Goal: Task Accomplishment & Management: Manage account settings

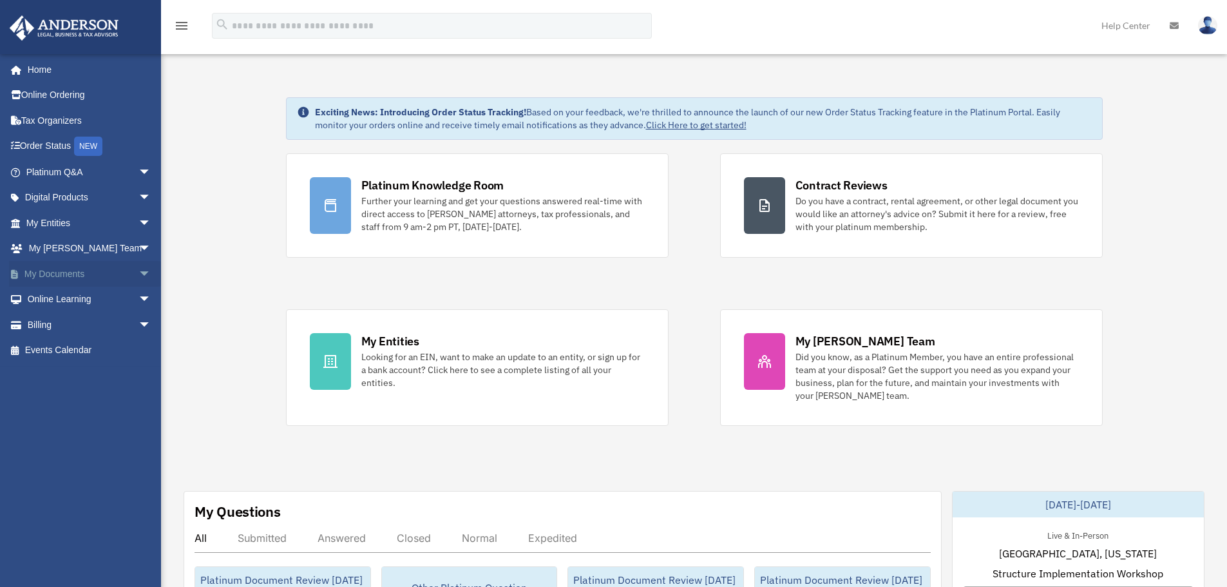
click at [61, 268] on link "My Documents arrow_drop_down" at bounding box center [90, 274] width 162 height 26
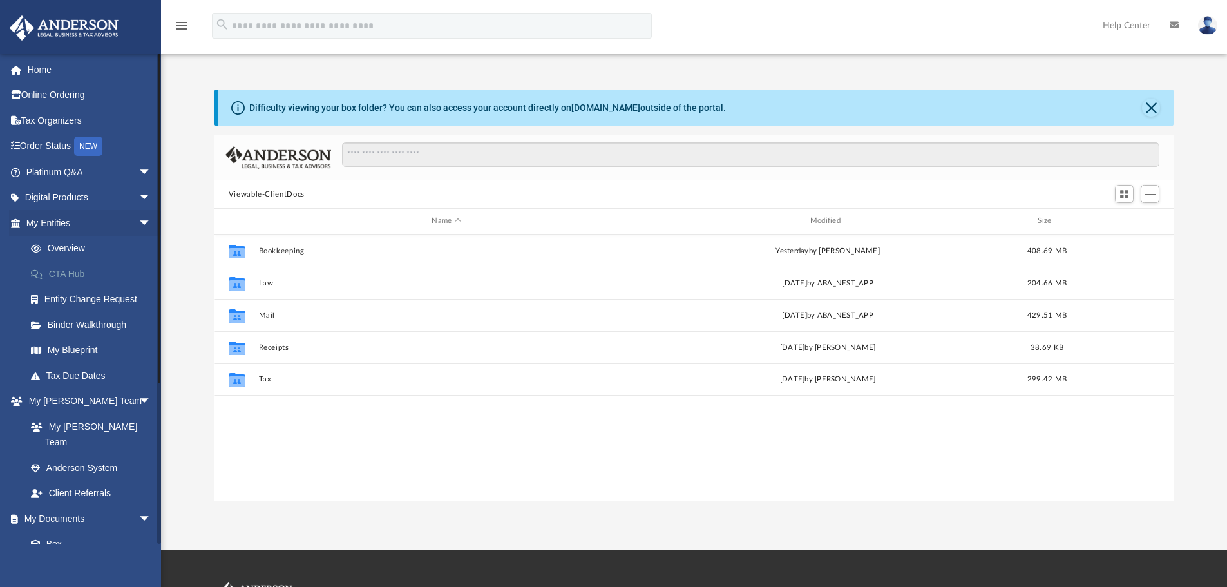
scroll to position [283, 949]
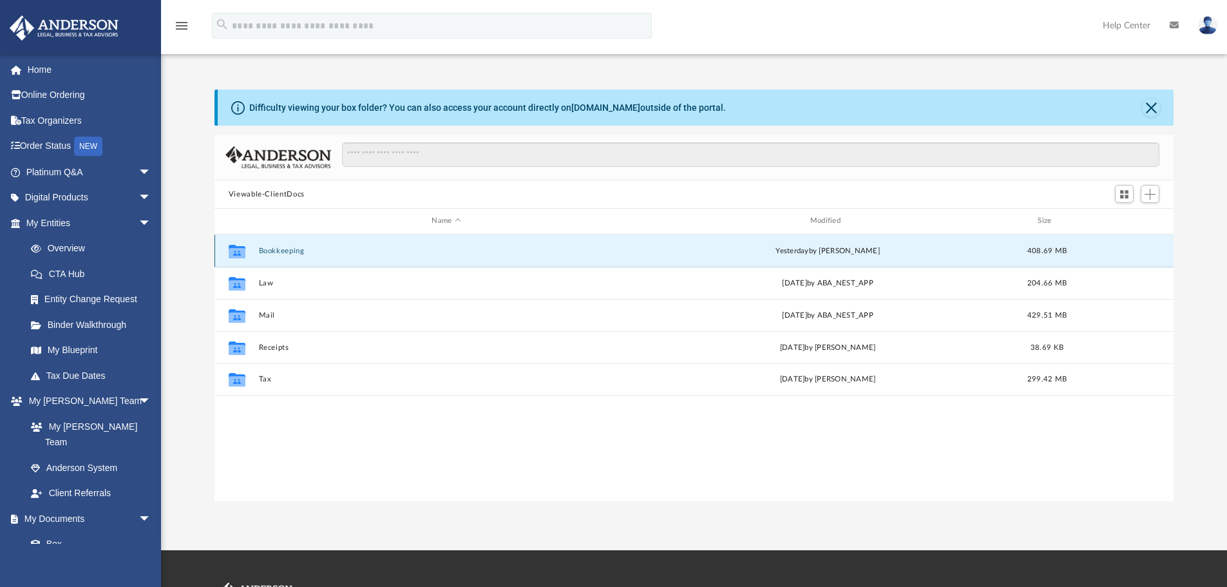
click at [273, 249] on button "Bookkeeping" at bounding box center [445, 251] width 375 height 8
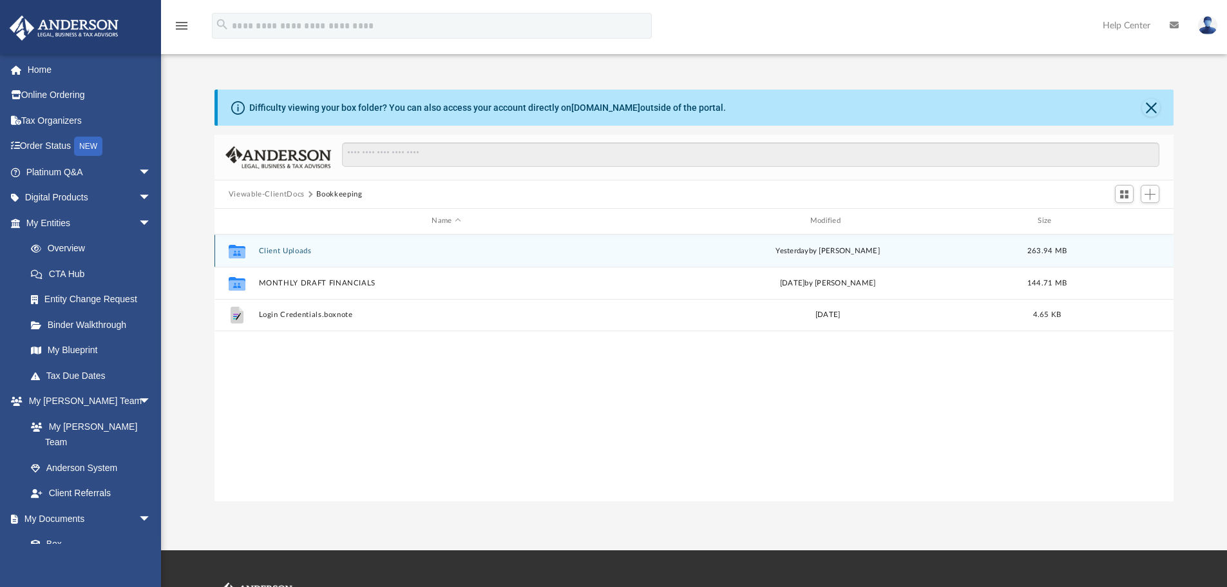
click at [272, 249] on button "Client Uploads" at bounding box center [445, 251] width 375 height 8
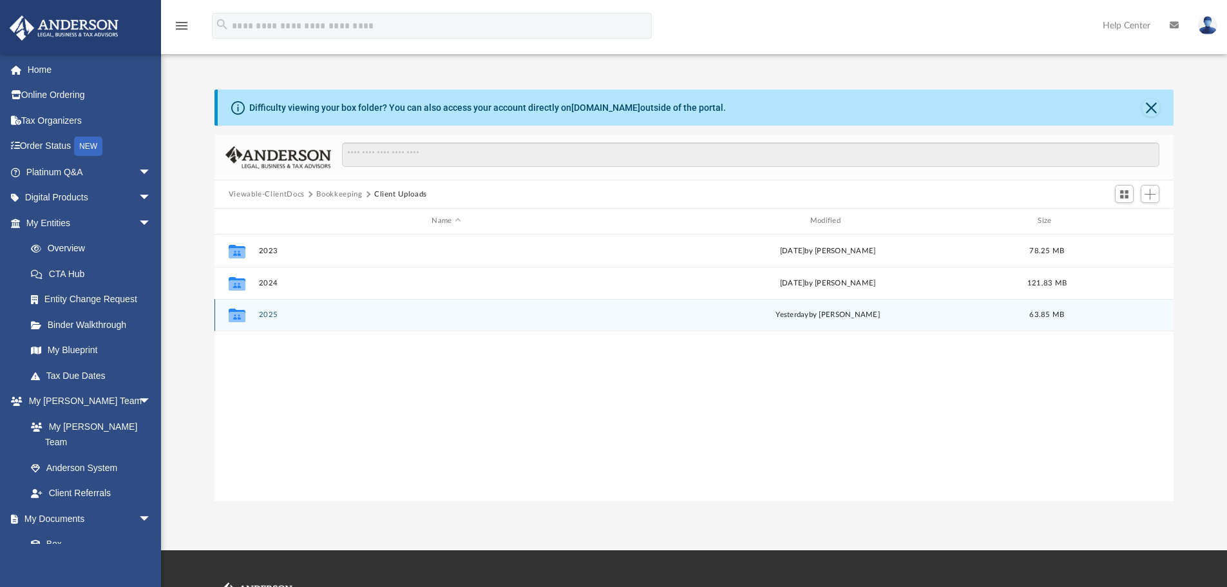
click at [268, 318] on button "2025" at bounding box center [445, 314] width 375 height 8
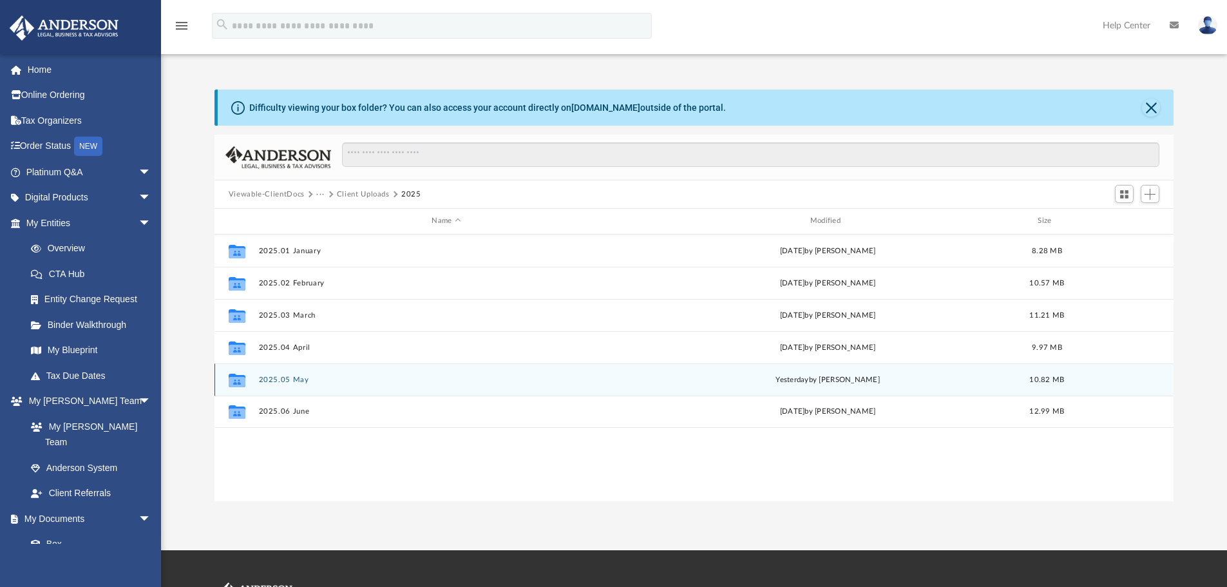
click at [287, 374] on div "Collaborated Folder 2025.05 May [DATE] by [PERSON_NAME] 10.82 MB" at bounding box center [693, 379] width 959 height 32
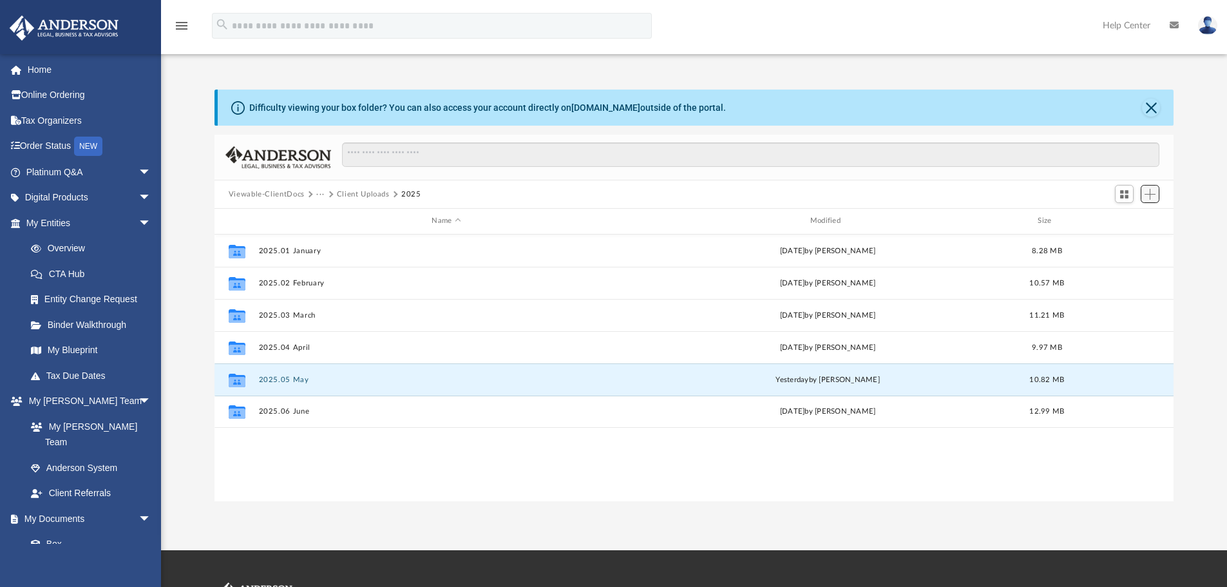
click at [1147, 197] on span "Add" at bounding box center [1149, 194] width 11 height 11
click at [1144, 239] on li "New Folder" at bounding box center [1131, 240] width 41 height 14
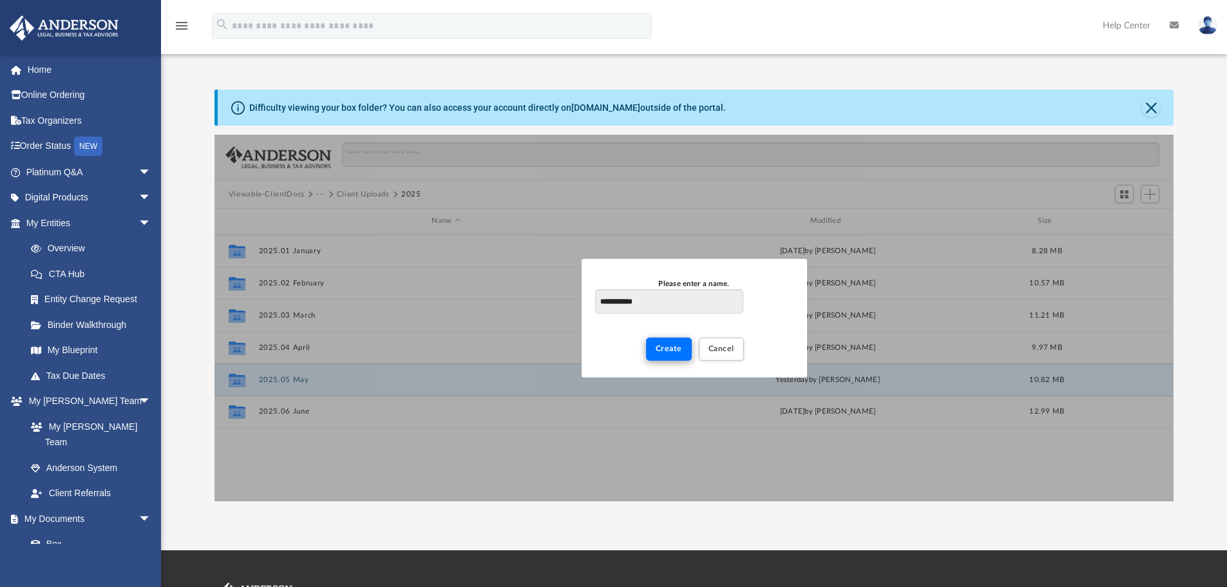
type input "**********"
click at [675, 351] on span "Create" at bounding box center [668, 348] width 26 height 8
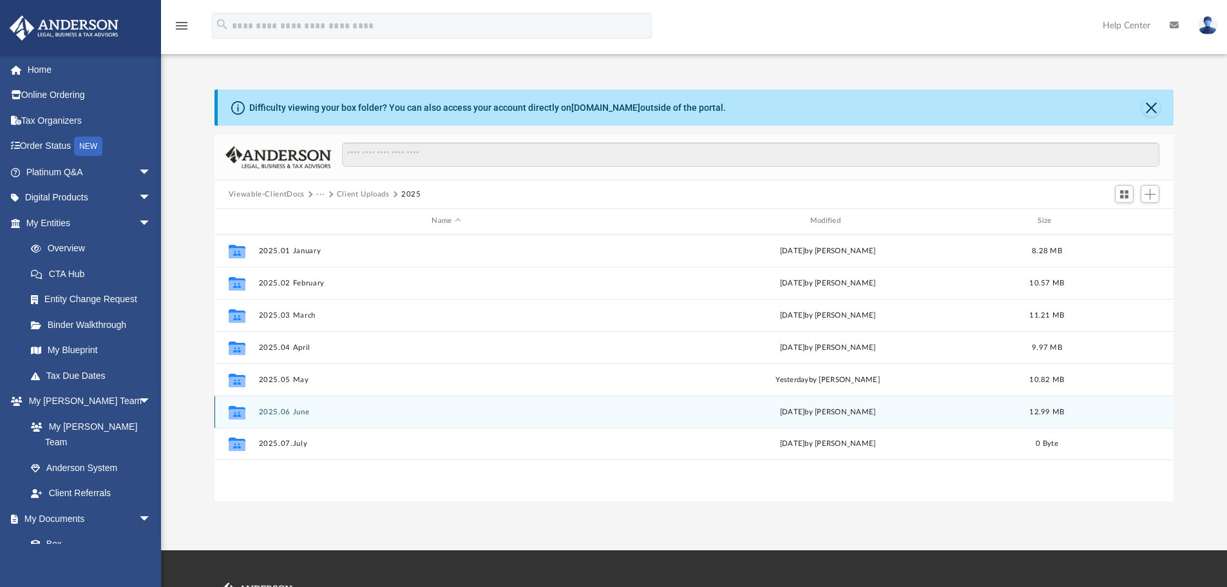
click at [285, 419] on div "Collaborated Folder 2025.06 June [DATE] by [PERSON_NAME] 12.99 MB" at bounding box center [693, 411] width 959 height 32
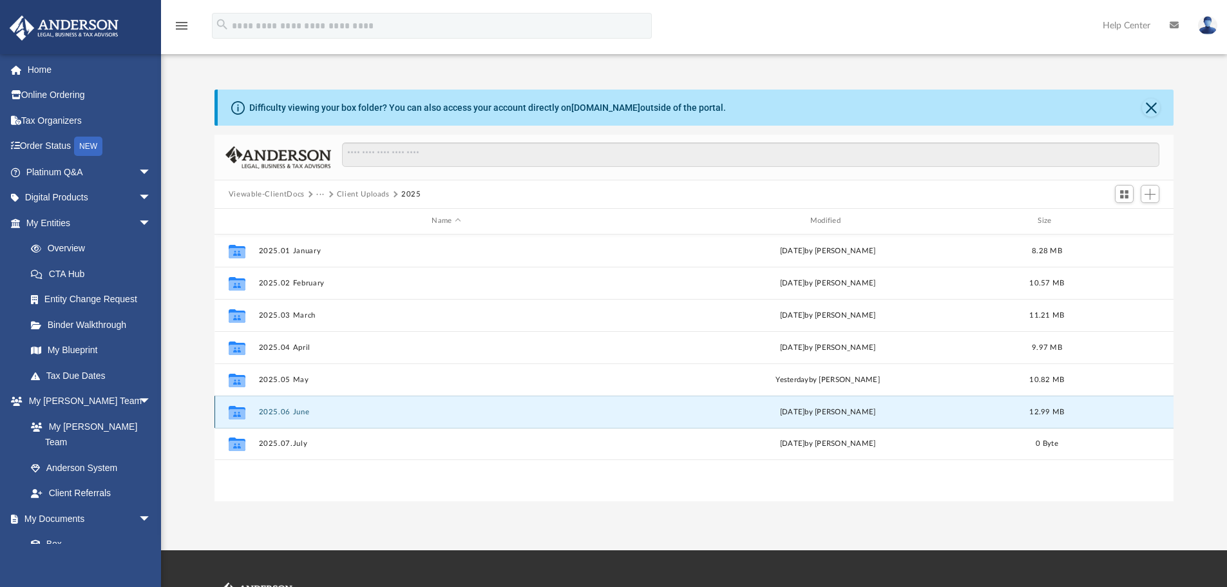
click at [287, 405] on div "Collaborated Folder 2025.06 June [DATE] by [PERSON_NAME] 12.99 MB" at bounding box center [693, 411] width 959 height 32
click at [287, 410] on button "2025.06 June" at bounding box center [445, 412] width 375 height 8
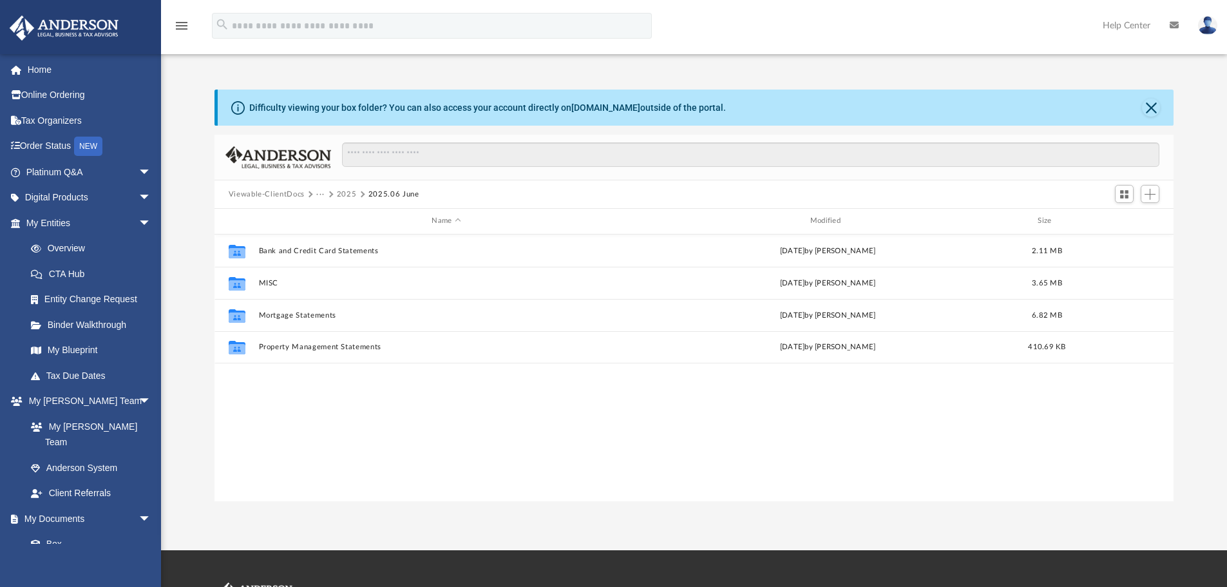
click at [350, 192] on button "2025" at bounding box center [347, 195] width 20 height 12
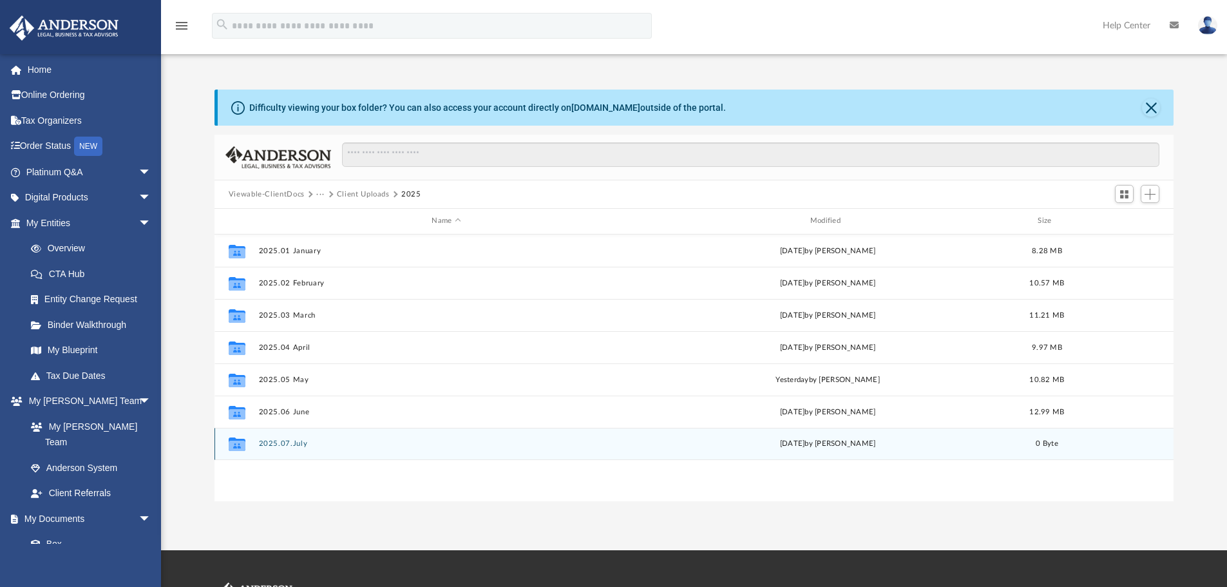
click at [293, 442] on button "2025.07.July" at bounding box center [445, 443] width 375 height 8
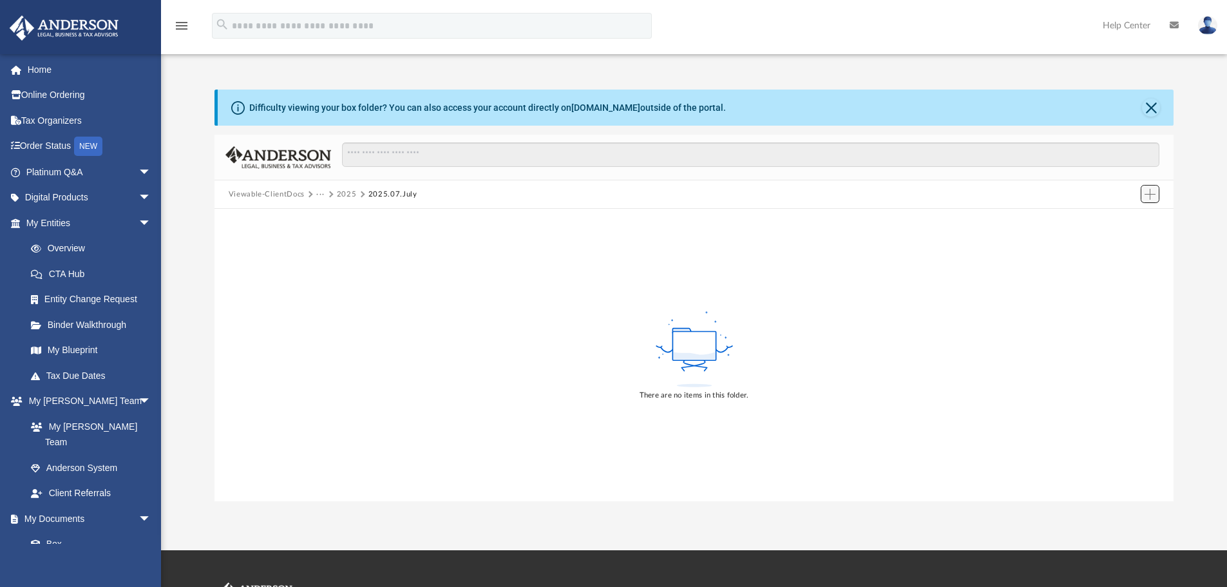
click at [1146, 192] on span "Add" at bounding box center [1149, 194] width 11 height 11
click at [1124, 240] on li "New Folder" at bounding box center [1131, 240] width 41 height 14
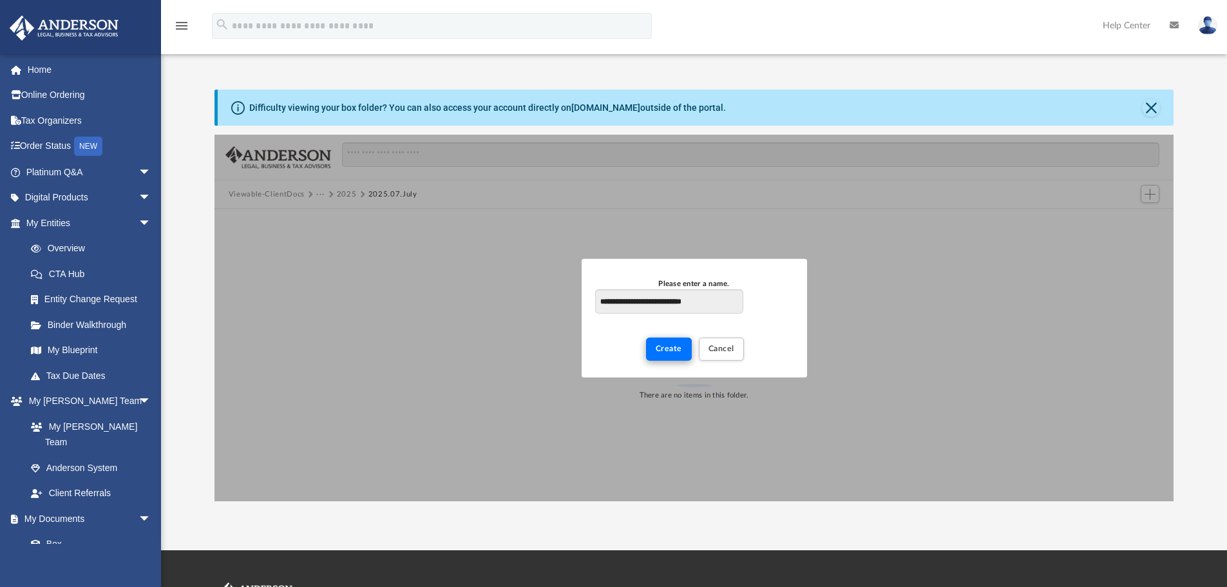
type input "**********"
click at [661, 346] on span "Create" at bounding box center [668, 348] width 26 height 8
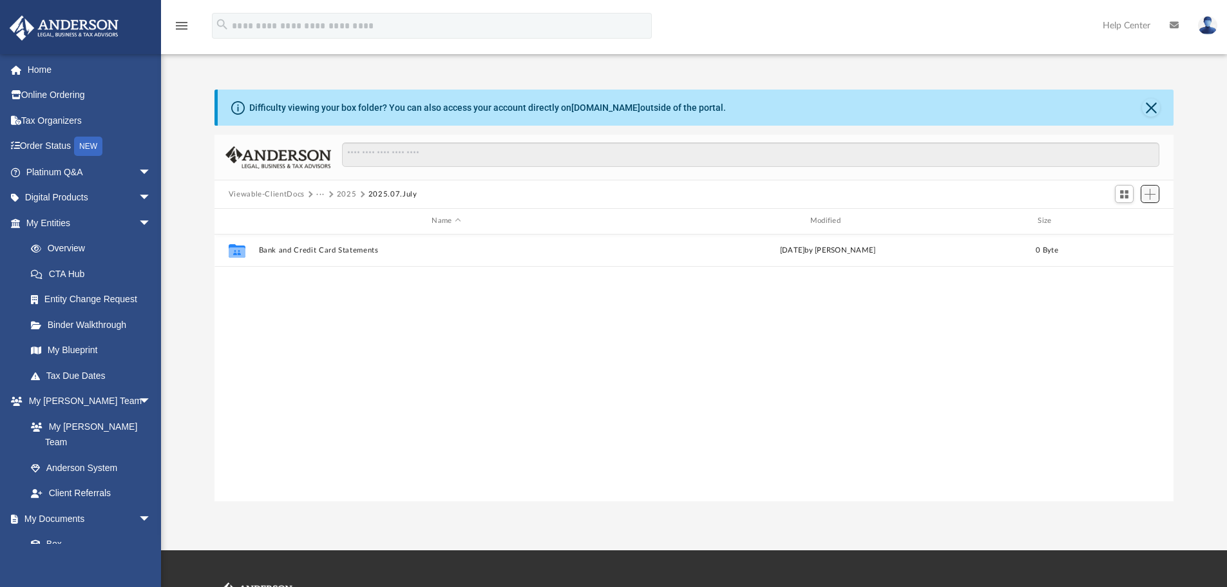
click at [1153, 196] on span "Add" at bounding box center [1149, 194] width 11 height 11
click at [1133, 240] on li "New Folder" at bounding box center [1131, 240] width 41 height 14
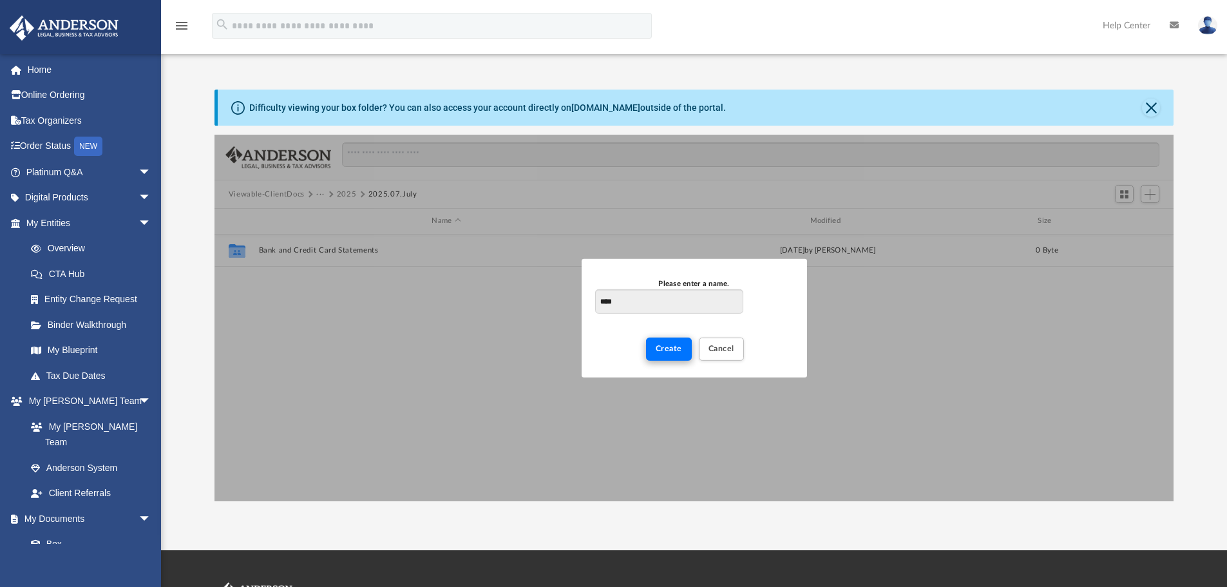
type input "****"
click at [665, 349] on span "Create" at bounding box center [668, 348] width 26 height 8
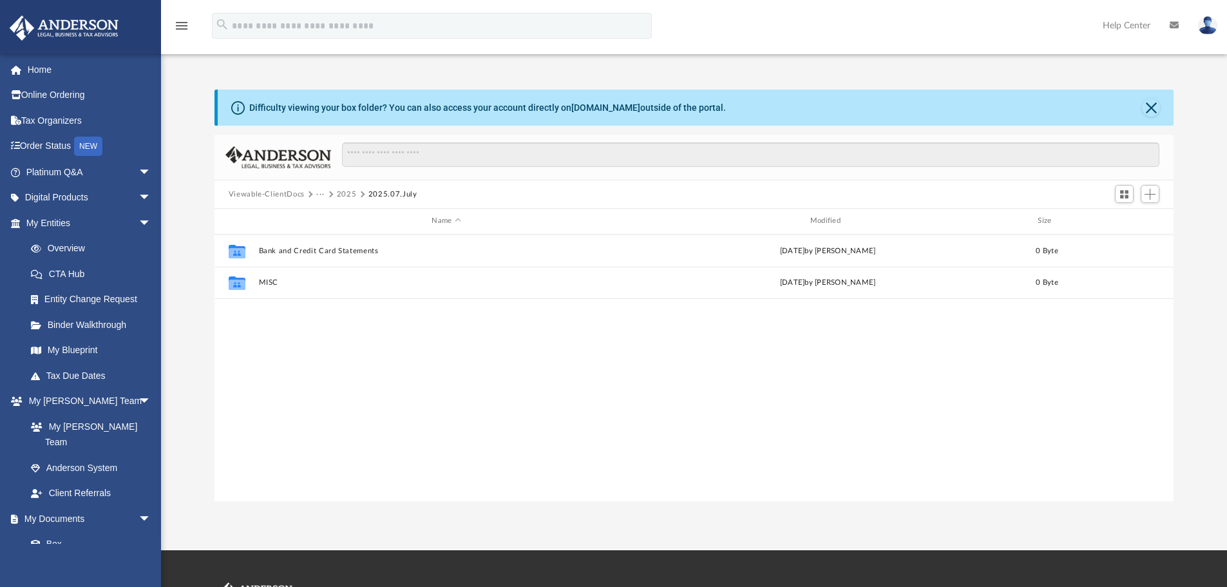
click at [104, 553] on div "[PERSON_NAME][EMAIL_ADDRESS][DOMAIN_NAME] Sign Out [PERSON_NAME][EMAIL_ADDRESS]…" at bounding box center [80, 346] width 161 height 587
click at [1150, 198] on span "Add" at bounding box center [1149, 194] width 11 height 11
click at [1125, 236] on li "New Folder" at bounding box center [1131, 240] width 41 height 14
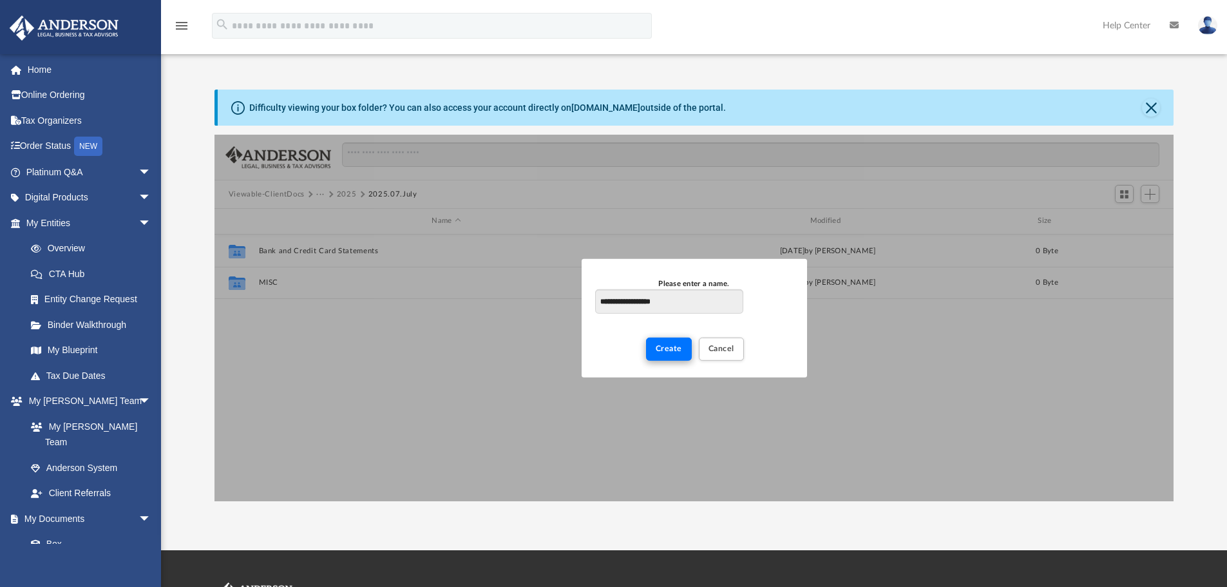
type input "**********"
click at [659, 352] on span "Create" at bounding box center [668, 348] width 26 height 8
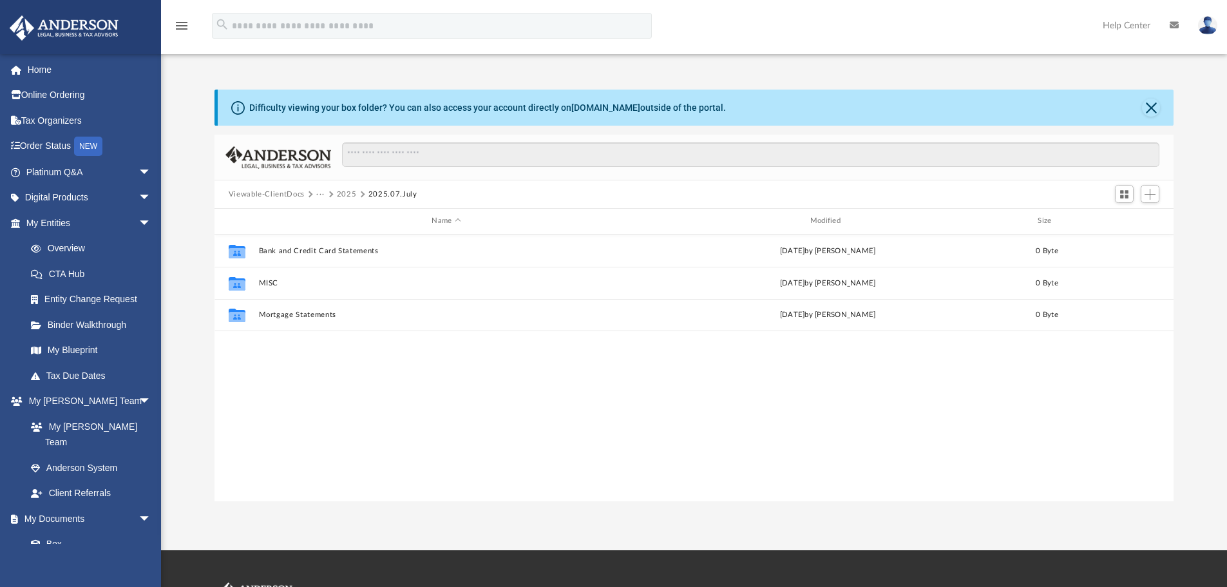
drag, startPoint x: 94, startPoint y: 571, endPoint x: 100, endPoint y: 572, distance: 6.5
click at [94, 572] on div "[PERSON_NAME][EMAIL_ADDRESS][DOMAIN_NAME] Sign Out [PERSON_NAME][EMAIL_ADDRESS]…" at bounding box center [80, 346] width 161 height 587
click at [1149, 193] on span "Add" at bounding box center [1149, 194] width 11 height 11
click at [1126, 238] on li "New Folder" at bounding box center [1131, 240] width 41 height 14
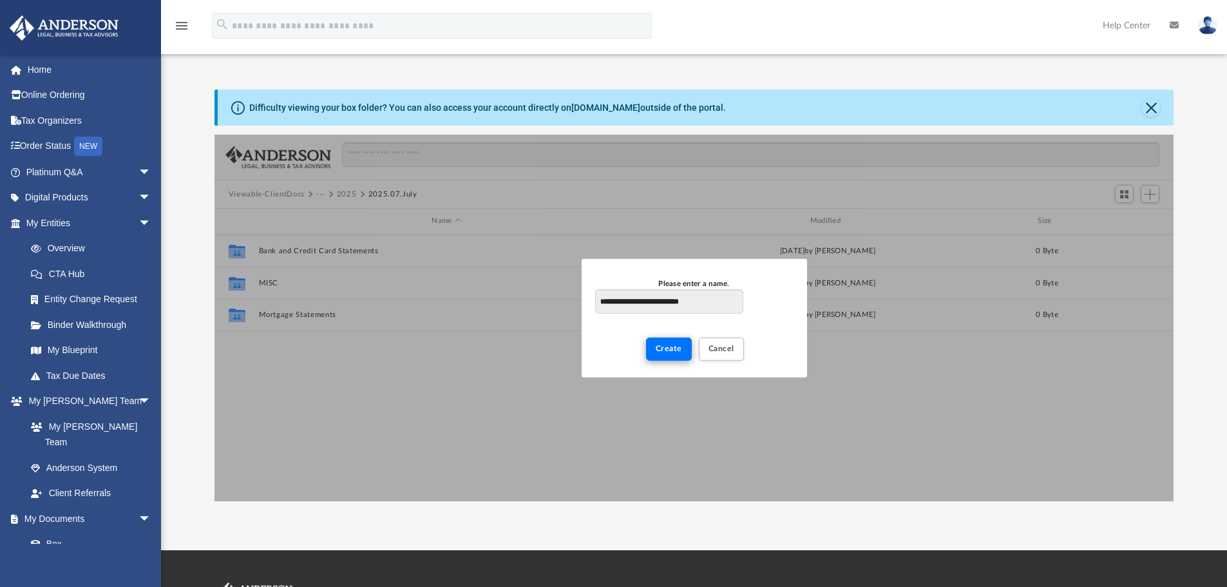
type input "**********"
click at [670, 351] on span "Create" at bounding box center [668, 348] width 26 height 8
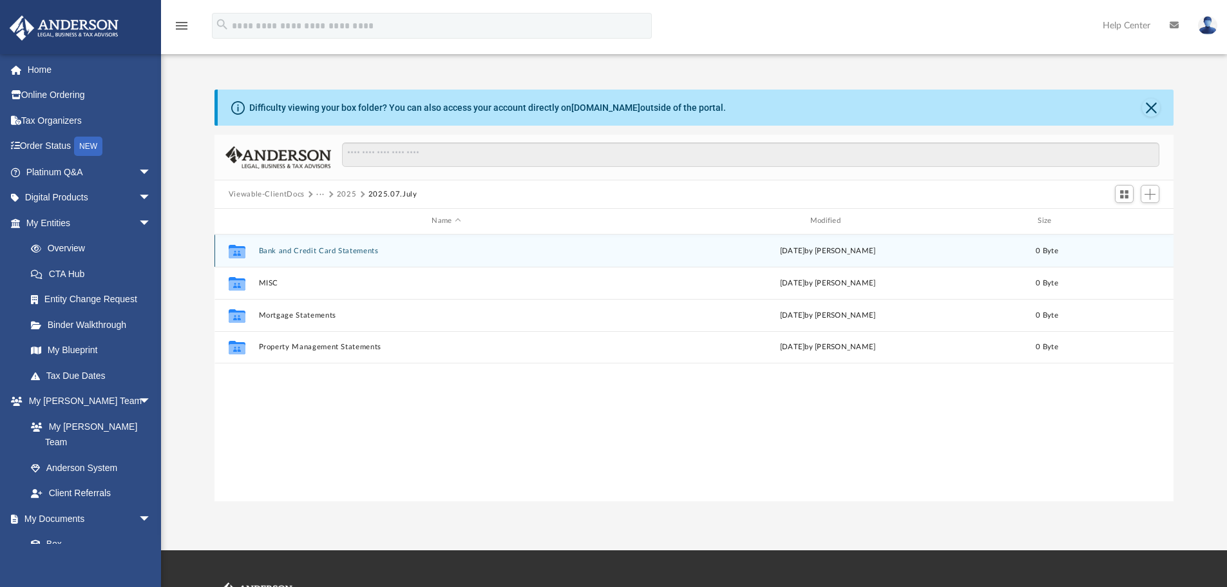
click at [323, 252] on button "Bank and Credit Card Statements" at bounding box center [445, 251] width 375 height 8
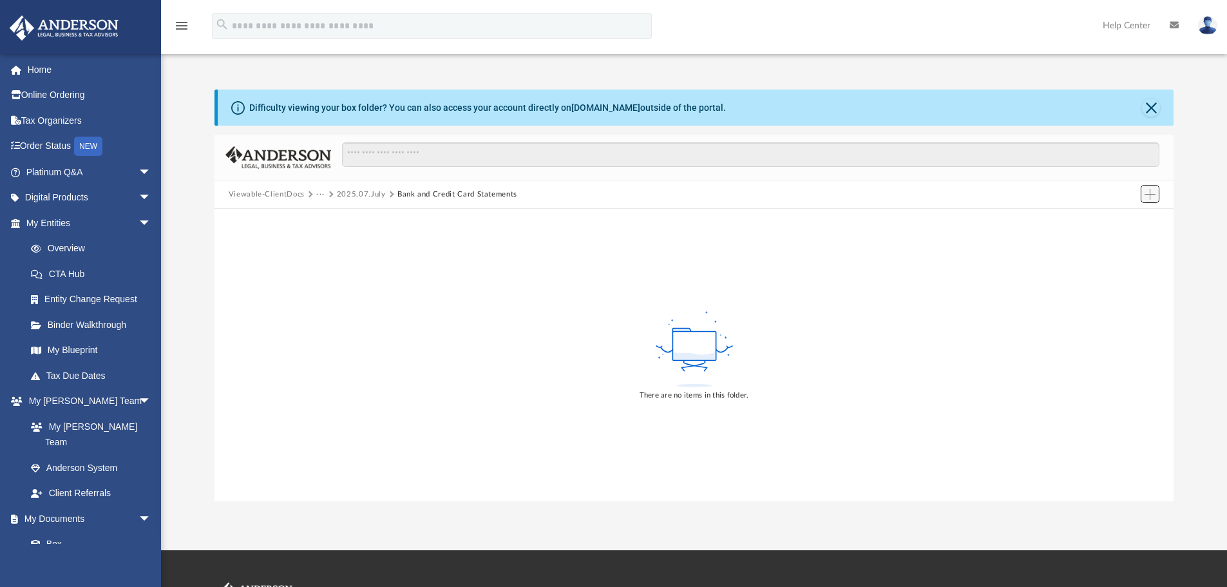
click at [1153, 197] on span "Add" at bounding box center [1149, 194] width 11 height 11
click at [1133, 217] on li "Upload" at bounding box center [1131, 220] width 41 height 14
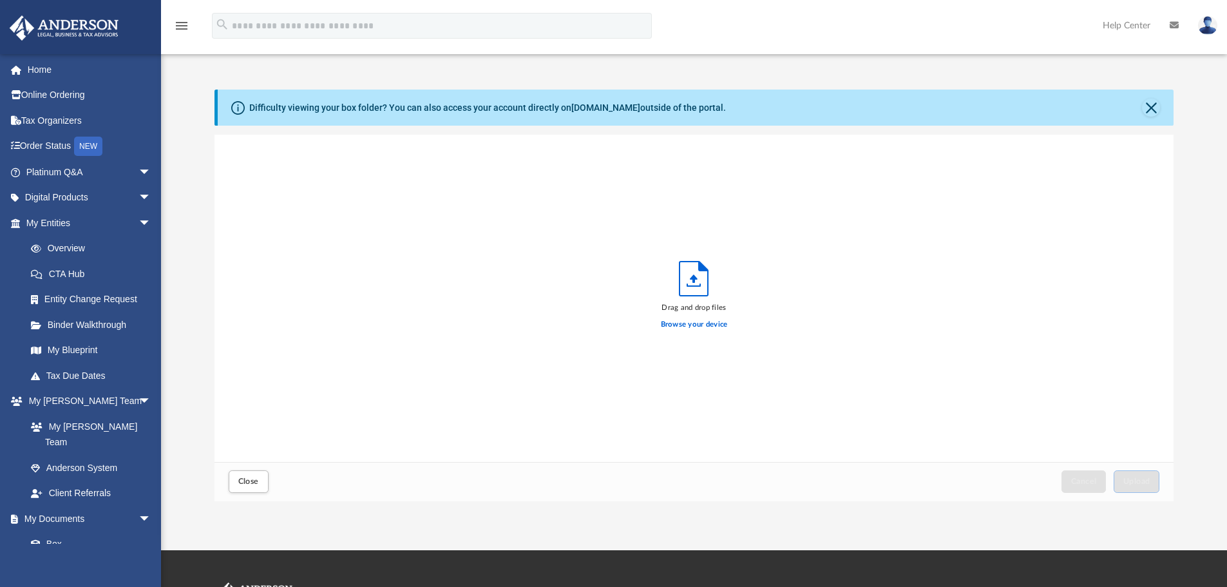
scroll to position [317, 949]
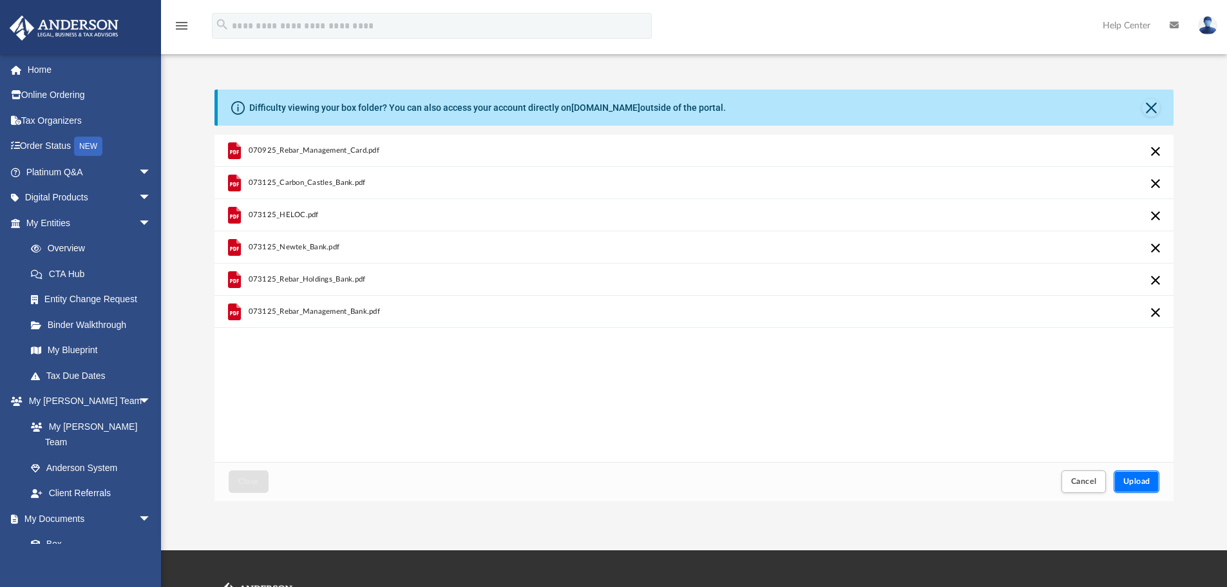
click at [1133, 479] on span "Upload" at bounding box center [1136, 481] width 27 height 8
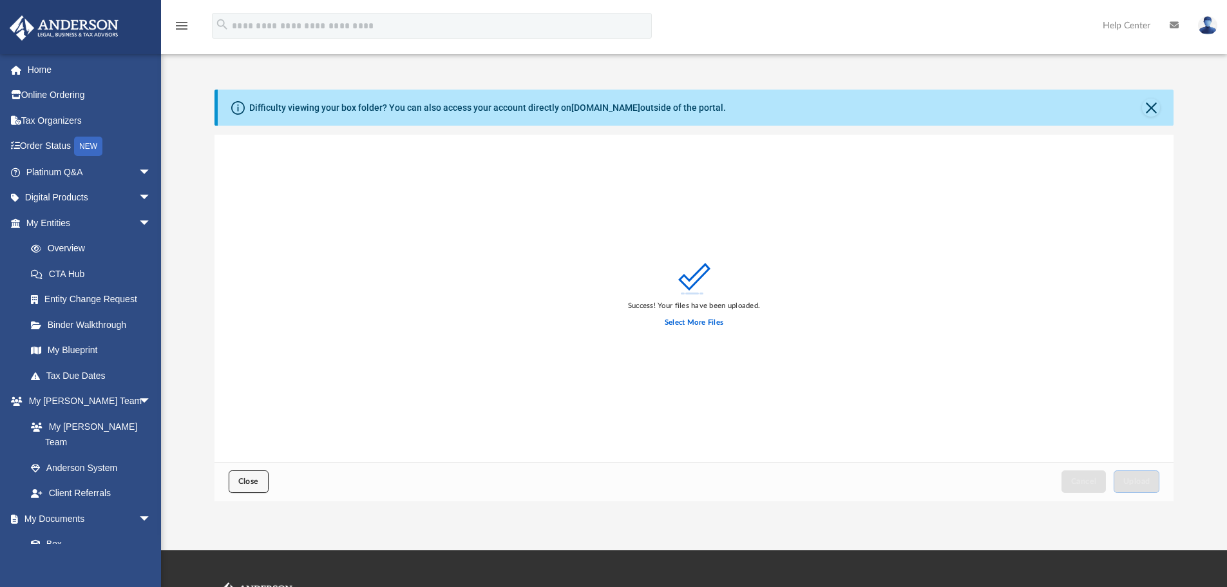
click at [238, 480] on span "Close" at bounding box center [248, 481] width 21 height 8
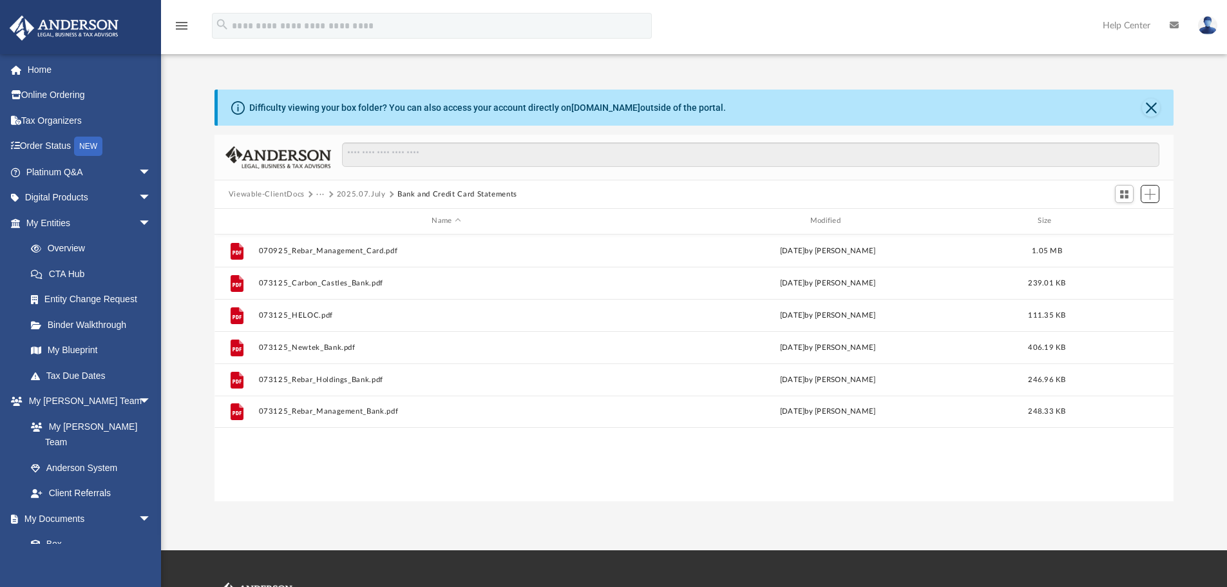
scroll to position [283, 949]
click at [366, 191] on button "2025.07.July" at bounding box center [361, 195] width 49 height 12
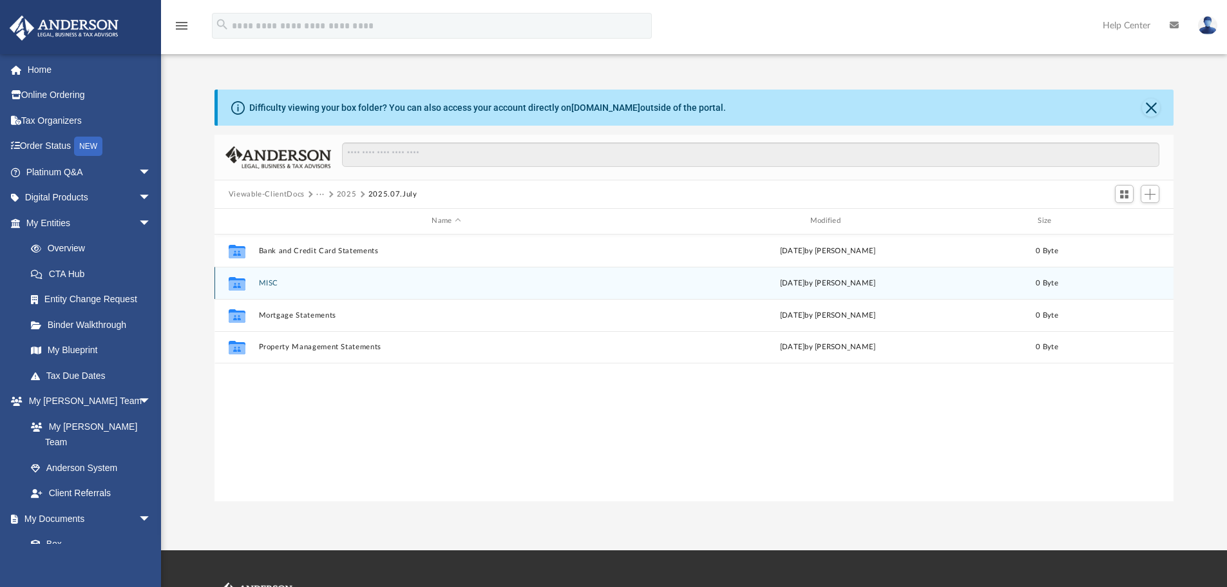
click at [267, 282] on button "MISC" at bounding box center [445, 283] width 375 height 8
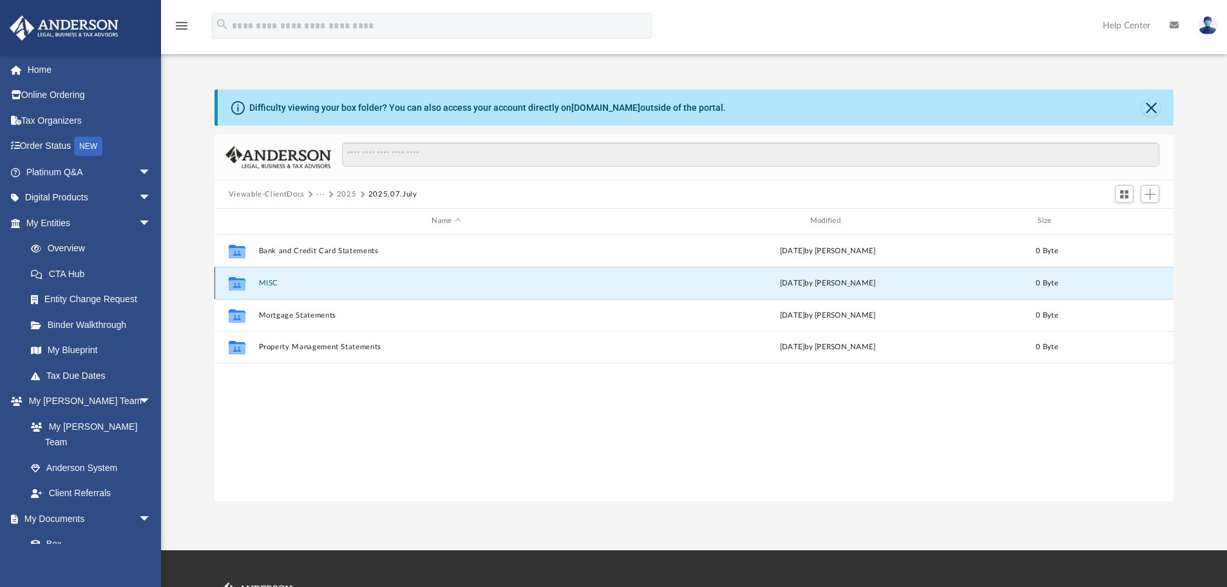
click at [267, 282] on button "MISC" at bounding box center [445, 283] width 375 height 8
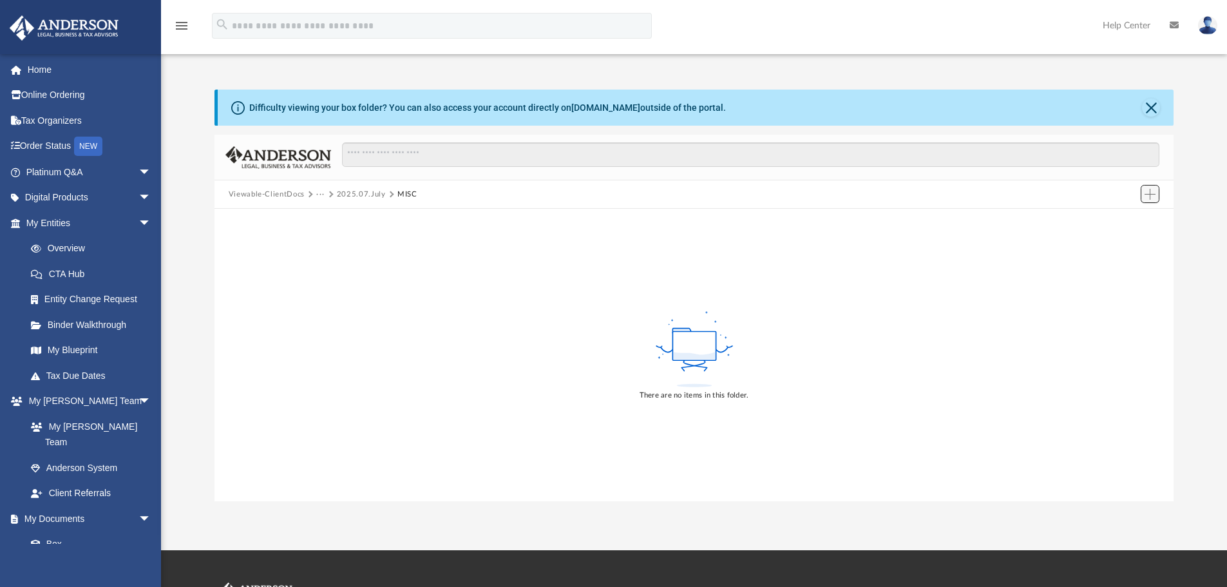
click at [1153, 194] on span "Add" at bounding box center [1149, 194] width 11 height 11
click at [1130, 217] on li "Upload" at bounding box center [1131, 220] width 41 height 14
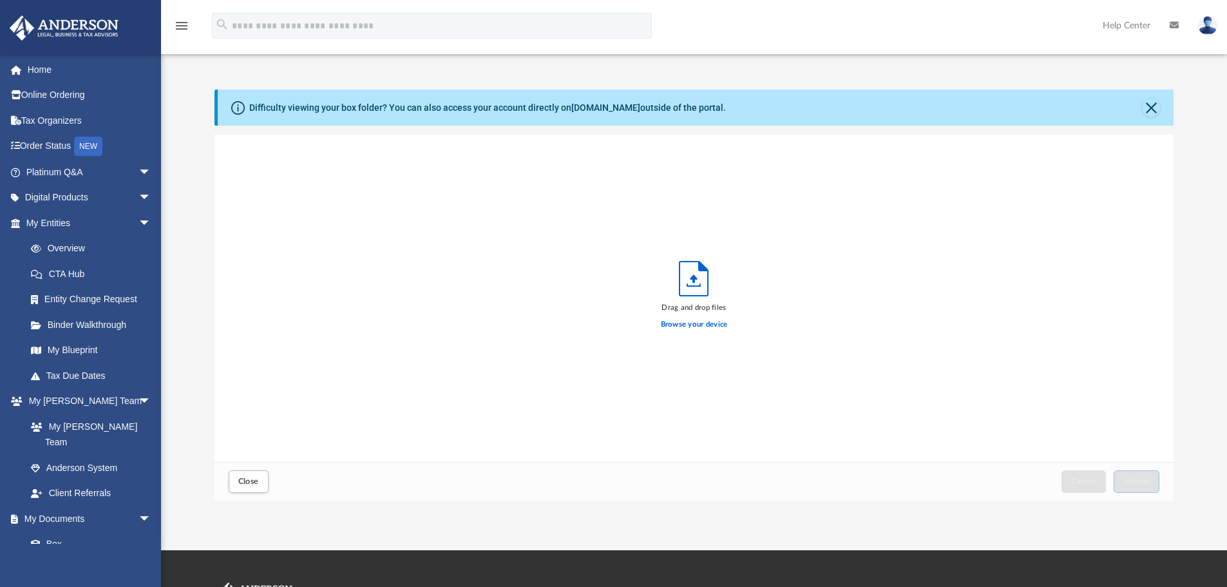
scroll to position [317, 949]
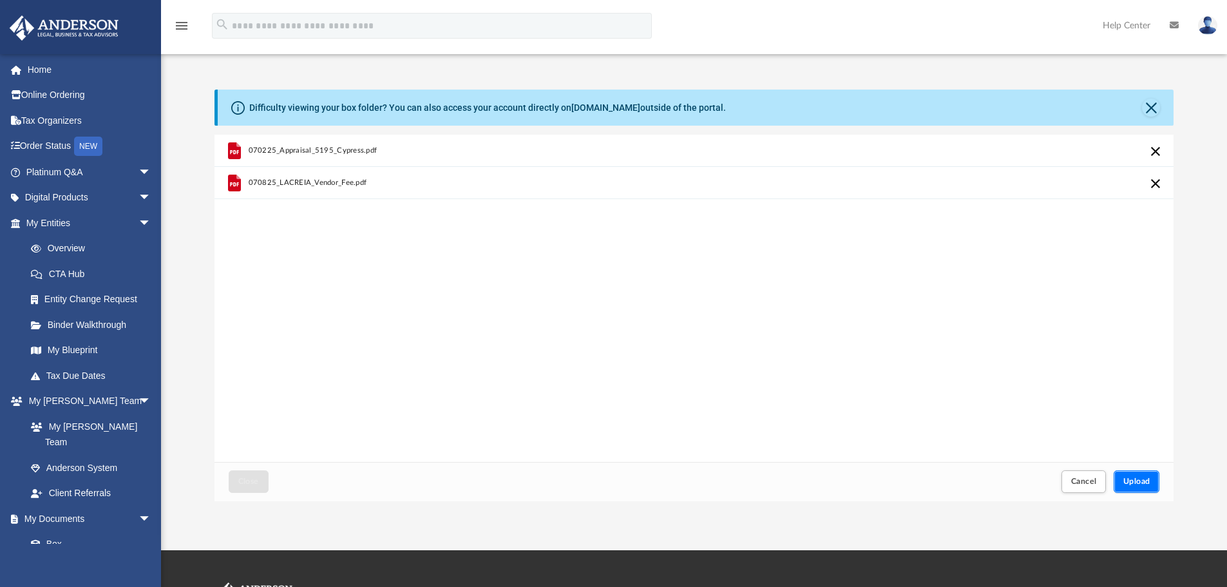
click at [1139, 483] on span "Upload" at bounding box center [1136, 481] width 27 height 8
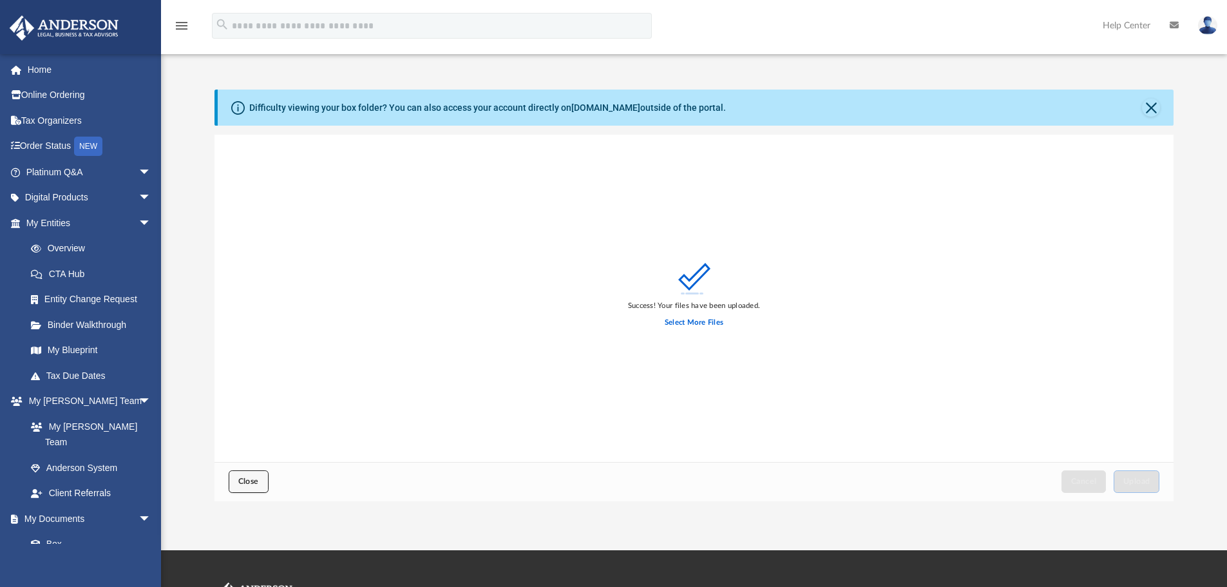
click at [253, 481] on span "Close" at bounding box center [248, 481] width 21 height 8
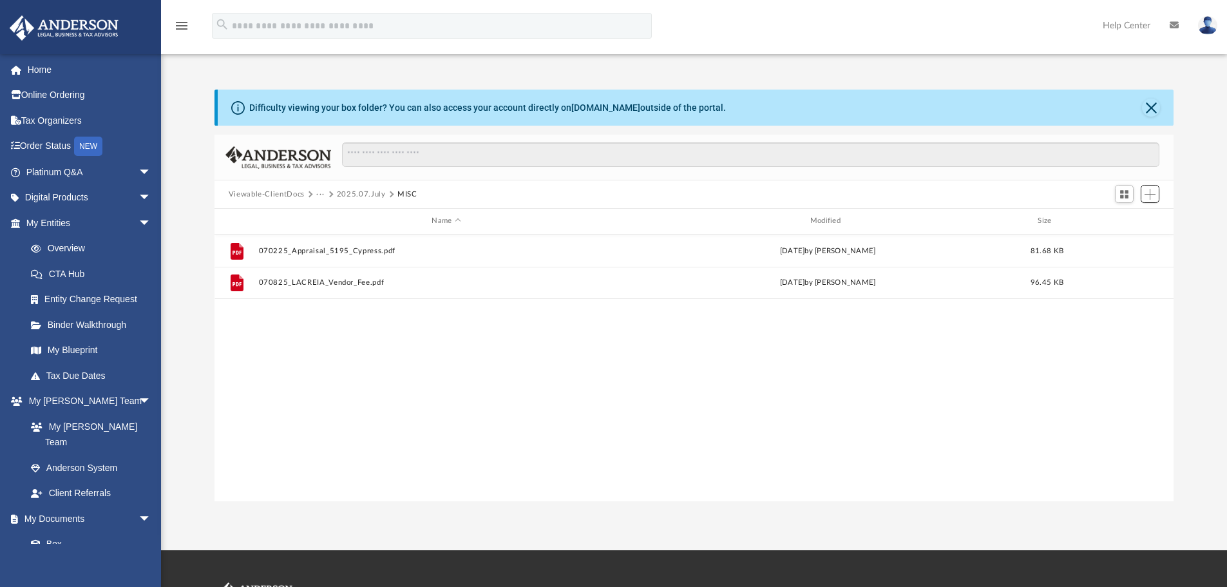
scroll to position [283, 949]
click at [366, 193] on button "2025.07.July" at bounding box center [361, 195] width 49 height 12
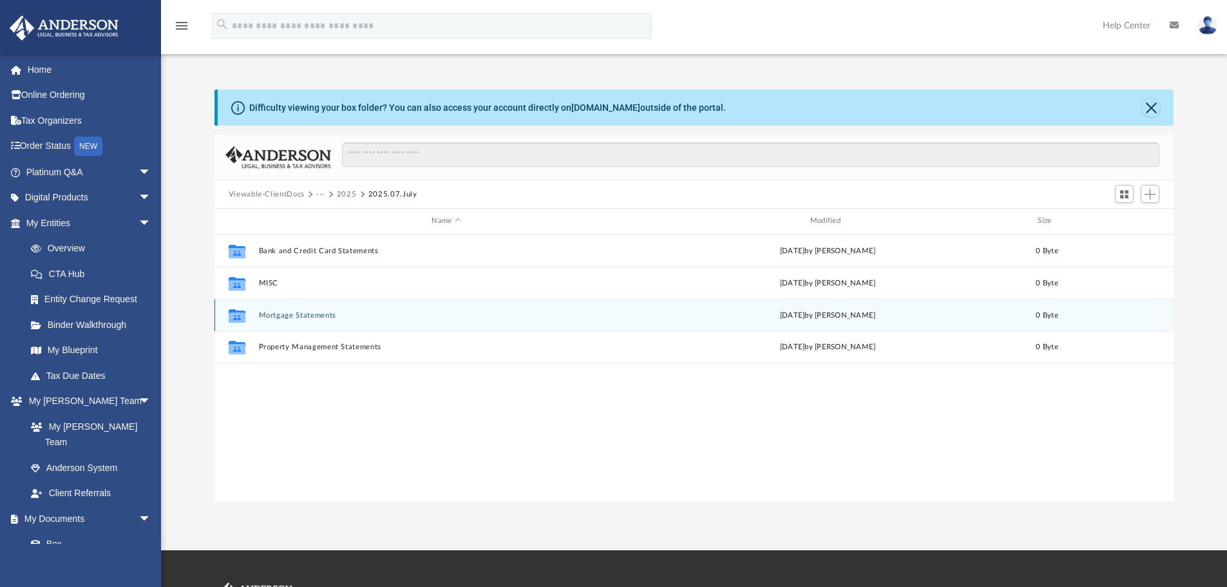
click at [305, 315] on button "Mortgage Statements" at bounding box center [445, 315] width 375 height 8
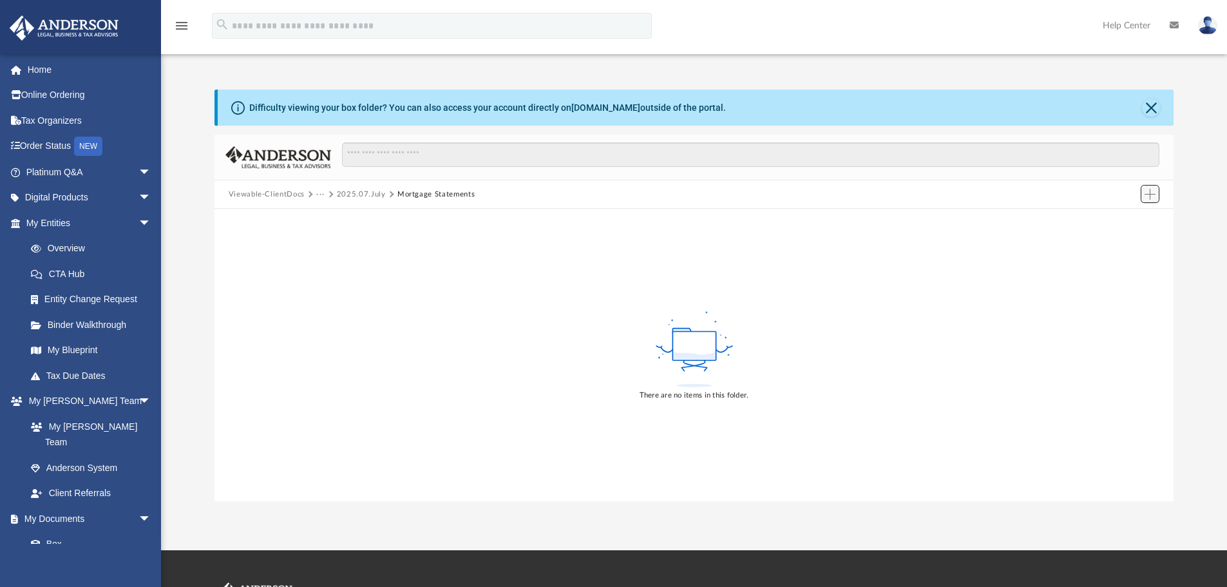
click at [1156, 185] on button "Add" at bounding box center [1149, 194] width 19 height 18
click at [1127, 218] on li "Upload" at bounding box center [1131, 220] width 41 height 14
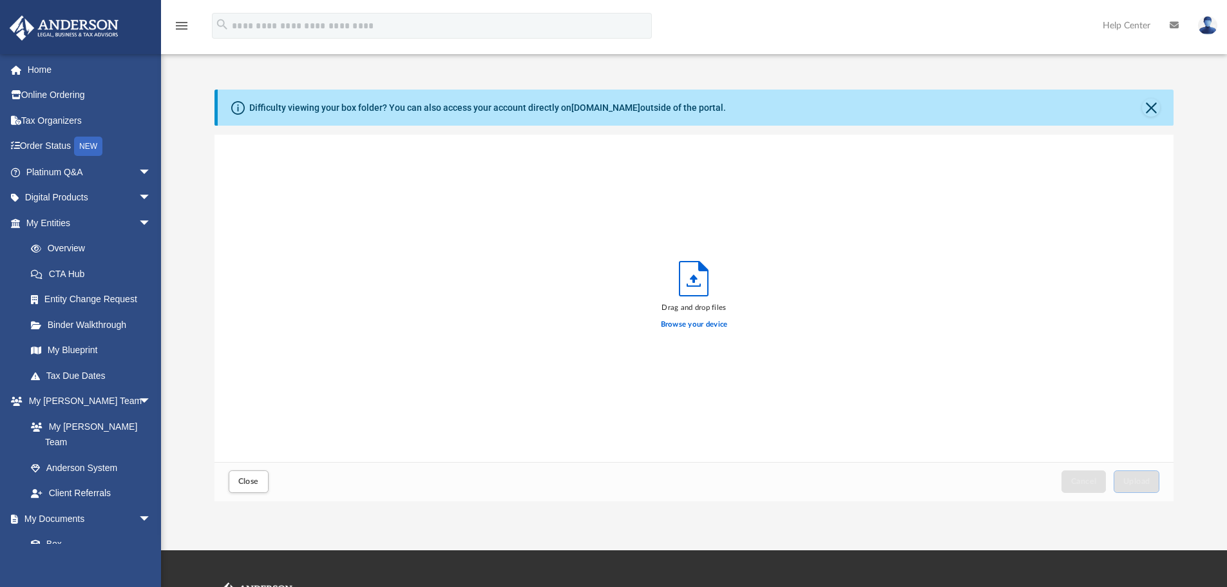
scroll to position [317, 949]
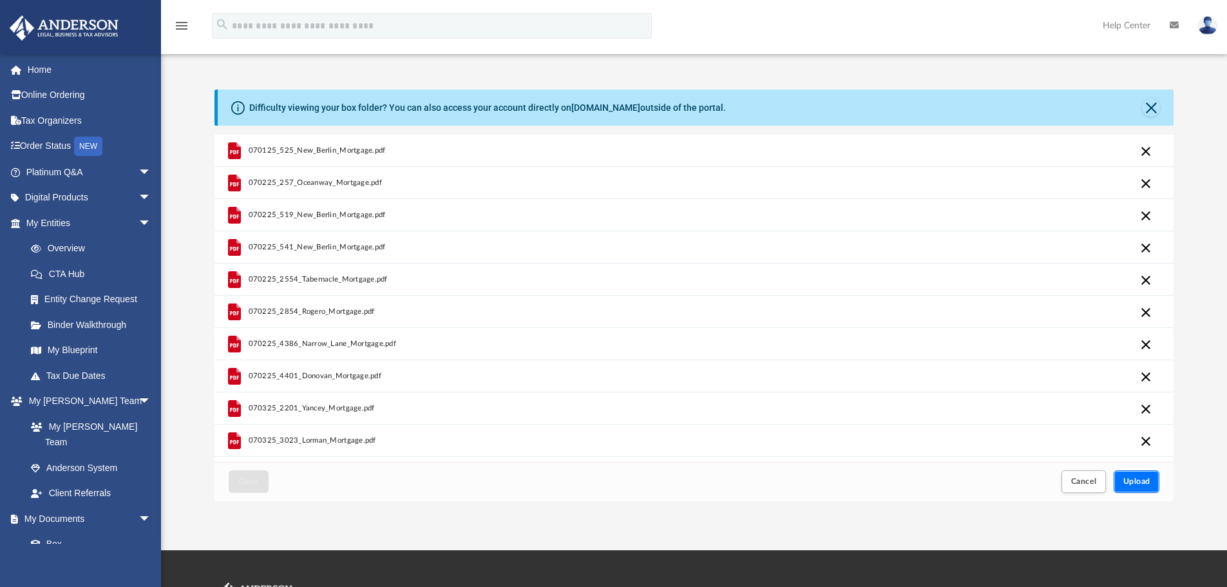
click at [1129, 479] on span "Upload" at bounding box center [1136, 481] width 27 height 8
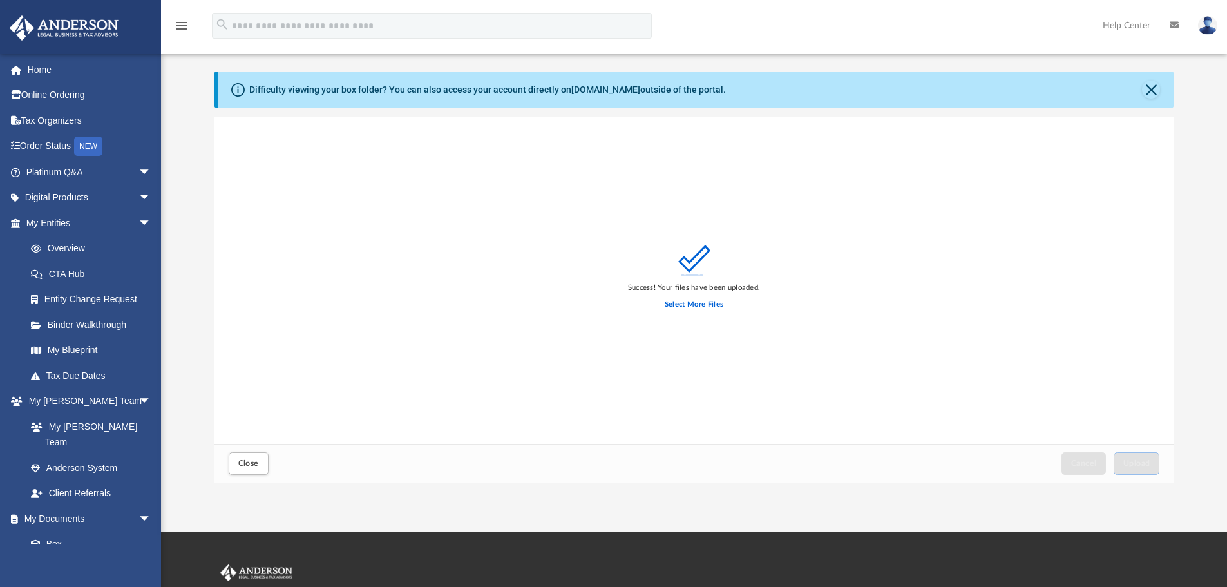
scroll to position [108, 0]
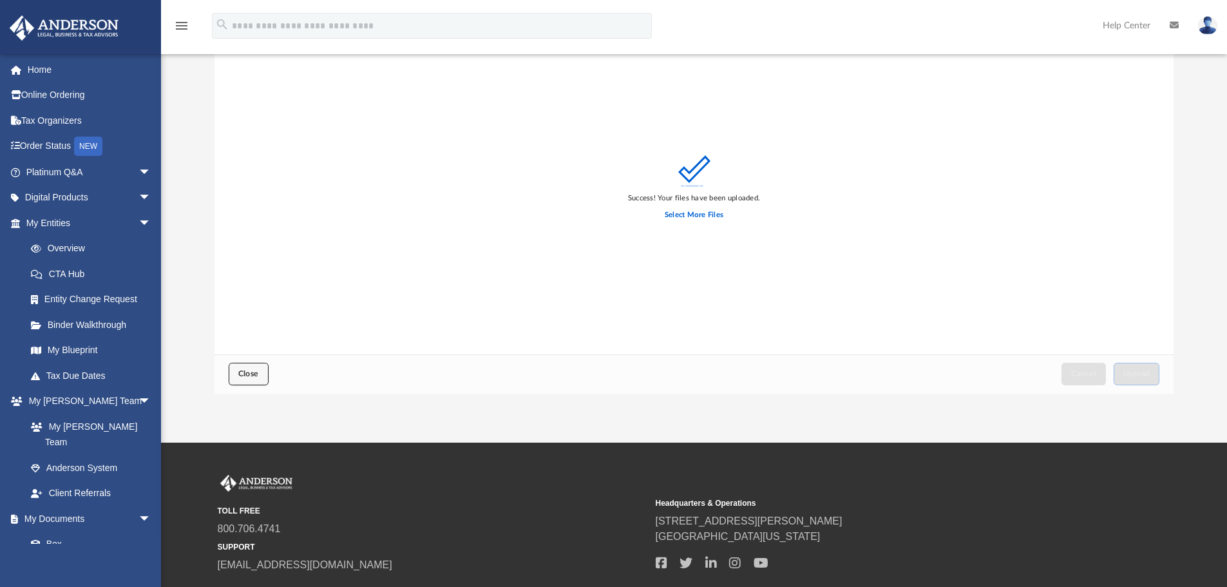
click at [249, 374] on span "Close" at bounding box center [248, 374] width 21 height 8
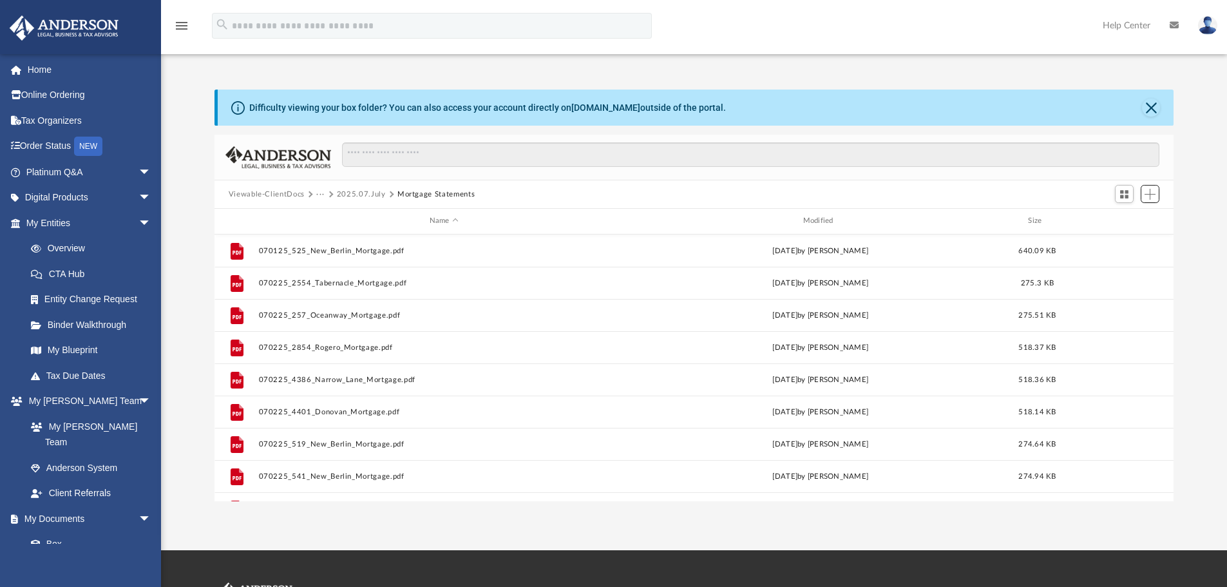
scroll to position [283, 949]
click at [363, 192] on button "2025.07.July" at bounding box center [361, 195] width 49 height 12
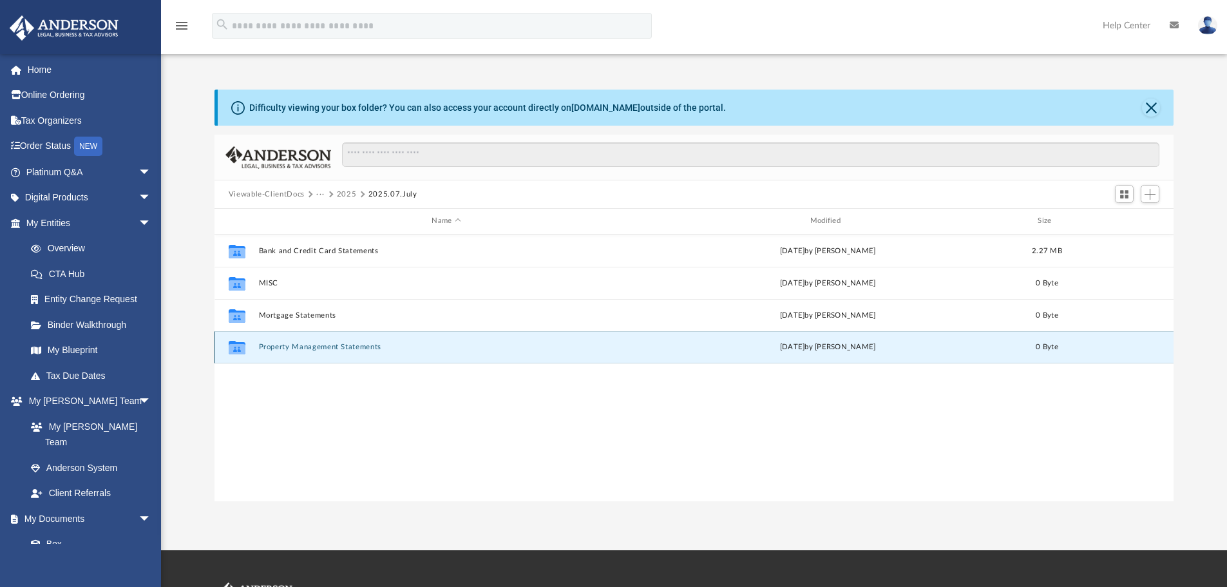
click at [338, 348] on button "Property Management Statements" at bounding box center [445, 347] width 375 height 8
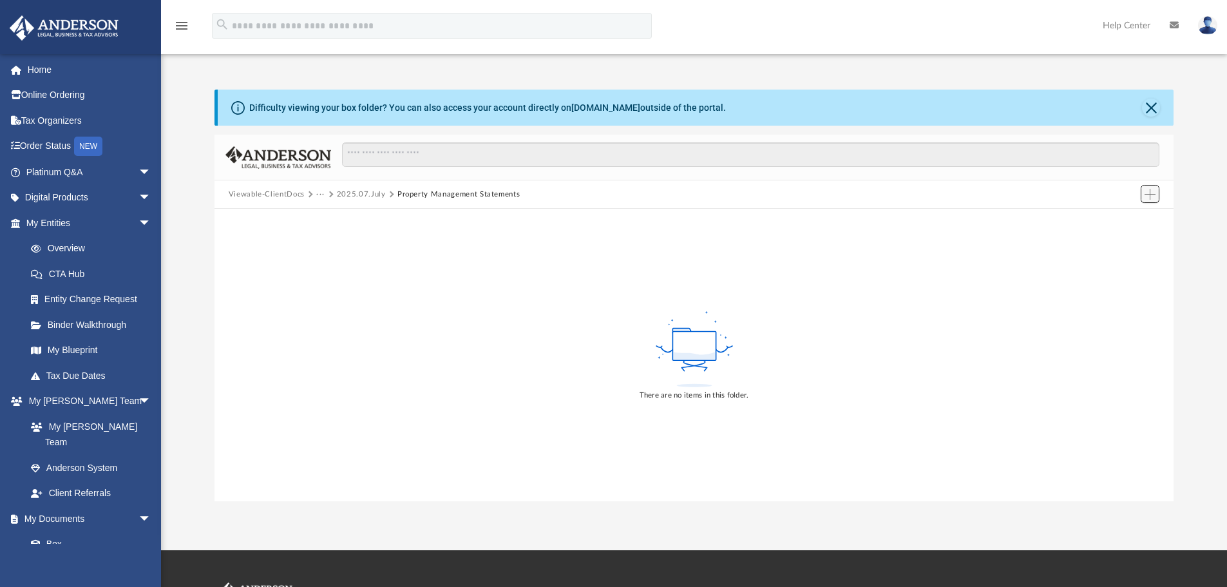
click at [1153, 193] on span "Add" at bounding box center [1149, 194] width 11 height 11
click at [1125, 221] on li "Upload" at bounding box center [1131, 220] width 41 height 14
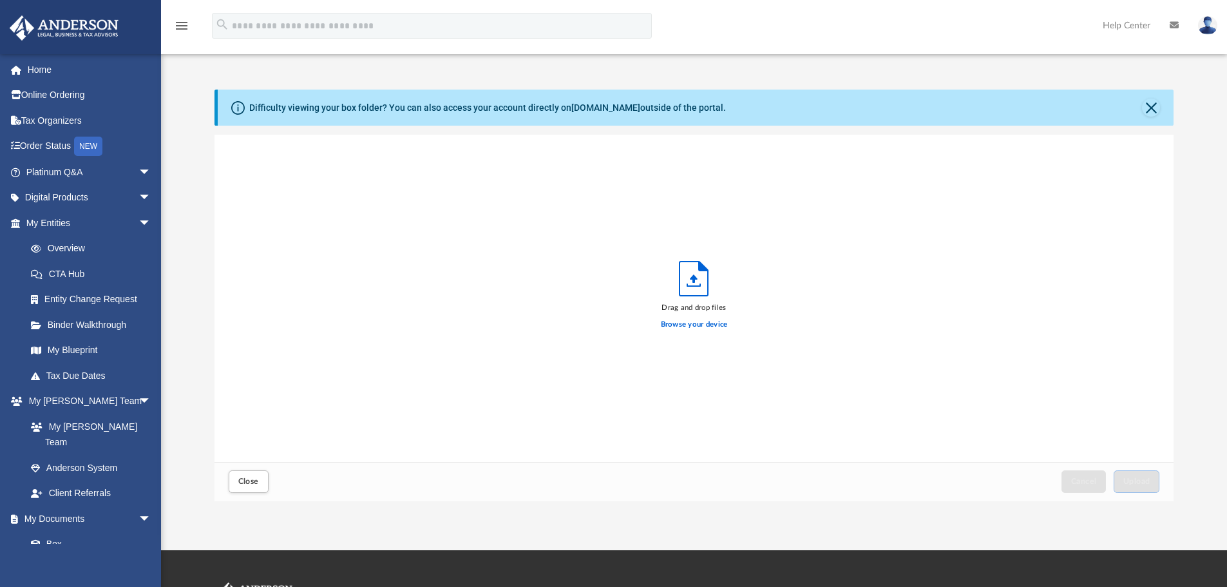
scroll to position [317, 949]
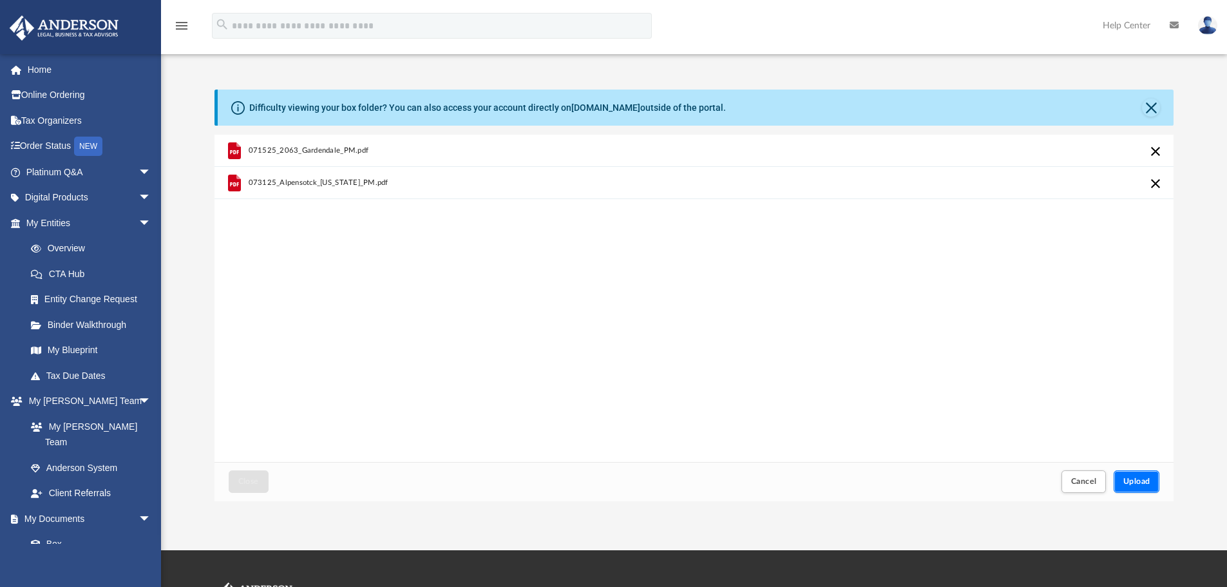
click at [1142, 486] on button "Upload" at bounding box center [1136, 481] width 46 height 23
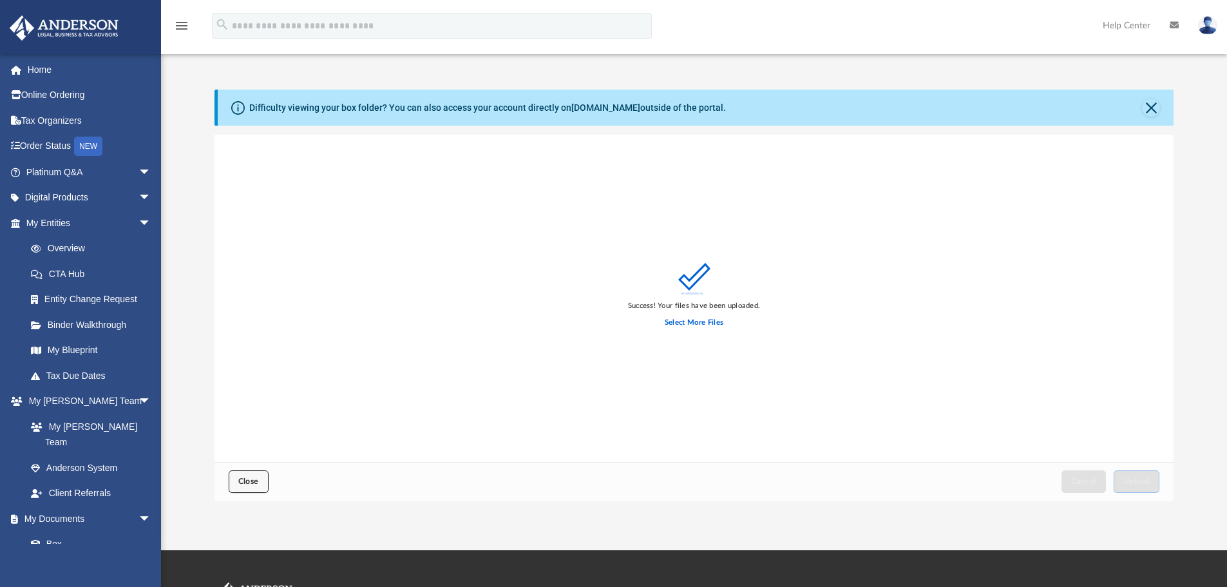
click at [246, 479] on span "Close" at bounding box center [248, 481] width 21 height 8
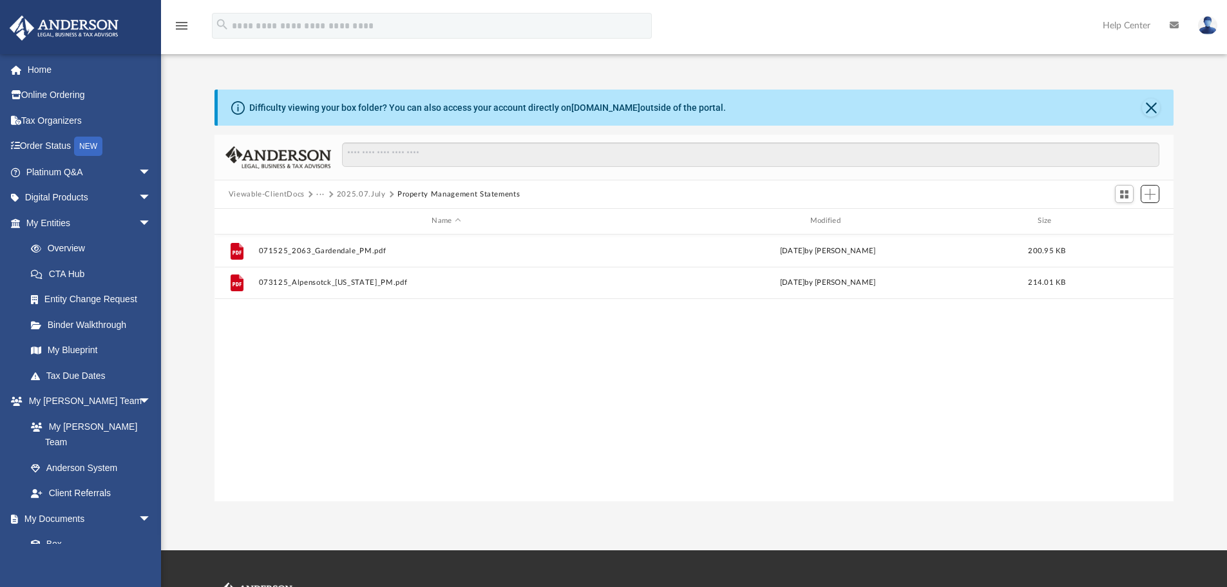
scroll to position [283, 949]
click at [1152, 104] on button "Close" at bounding box center [1151, 108] width 18 height 18
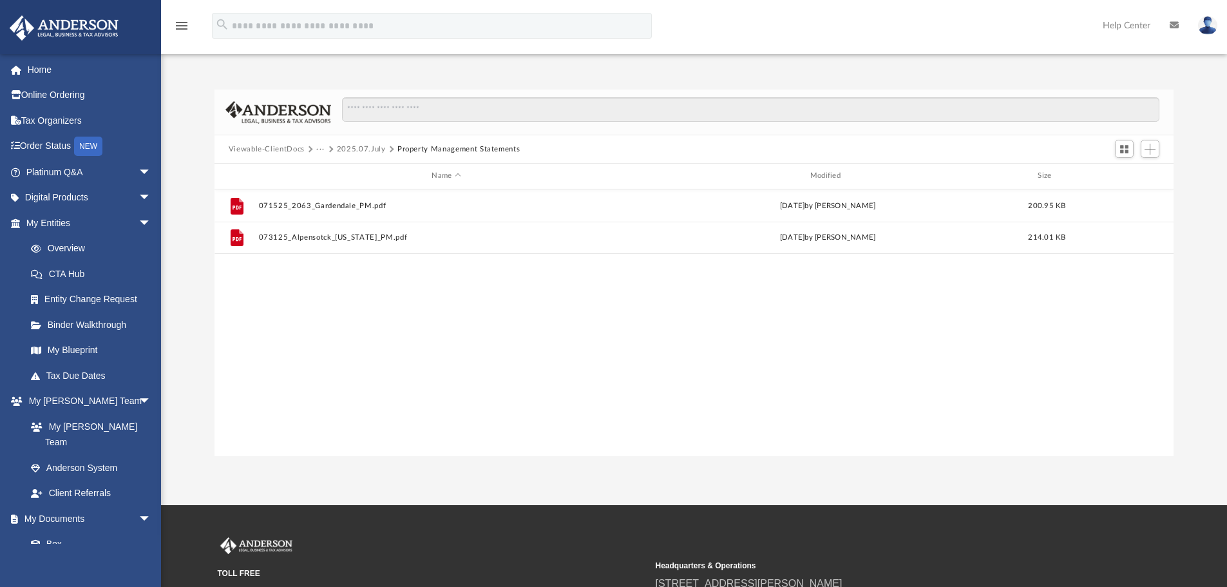
click at [364, 149] on button "2025.07.July" at bounding box center [361, 150] width 49 height 12
